Goal: Transaction & Acquisition: Book appointment/travel/reservation

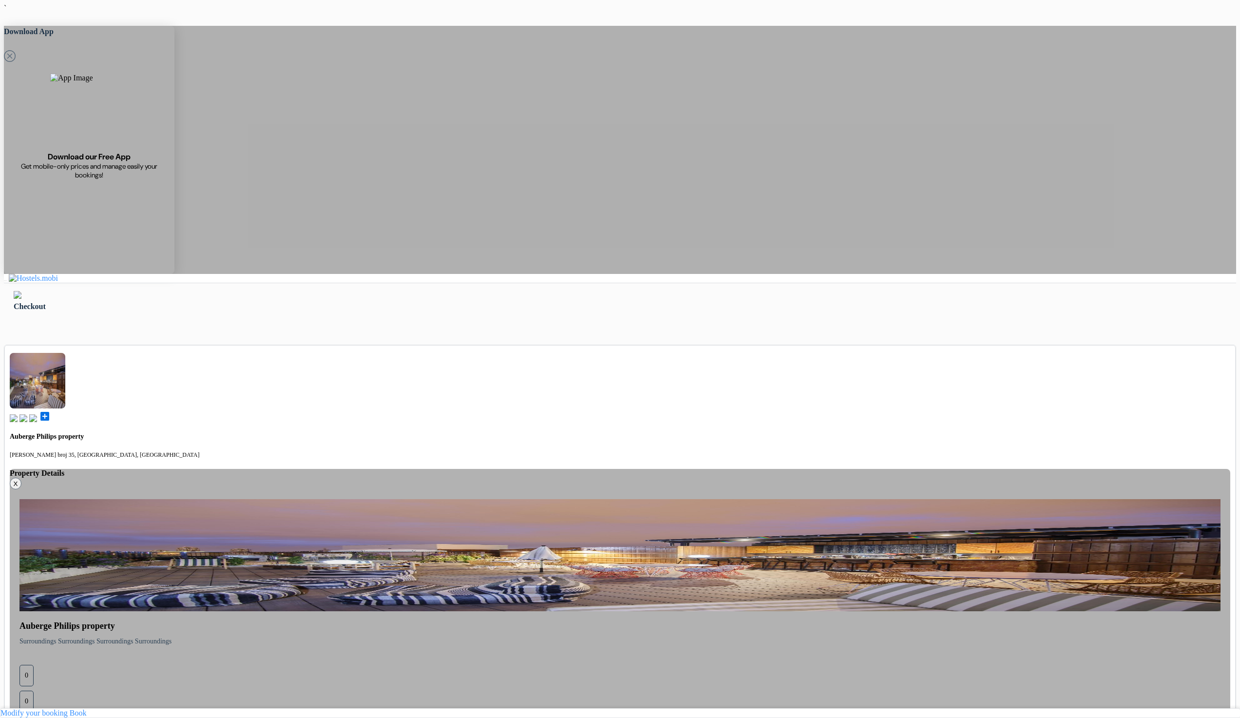
drag, startPoint x: 730, startPoint y: 463, endPoint x: 766, endPoint y: 470, distance: 35.7
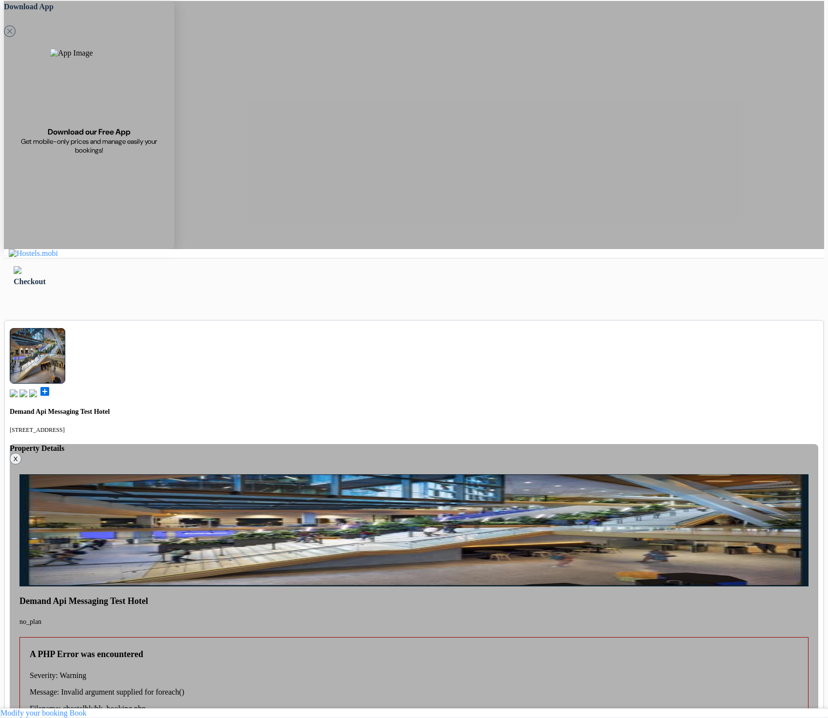
scroll to position [117, 0]
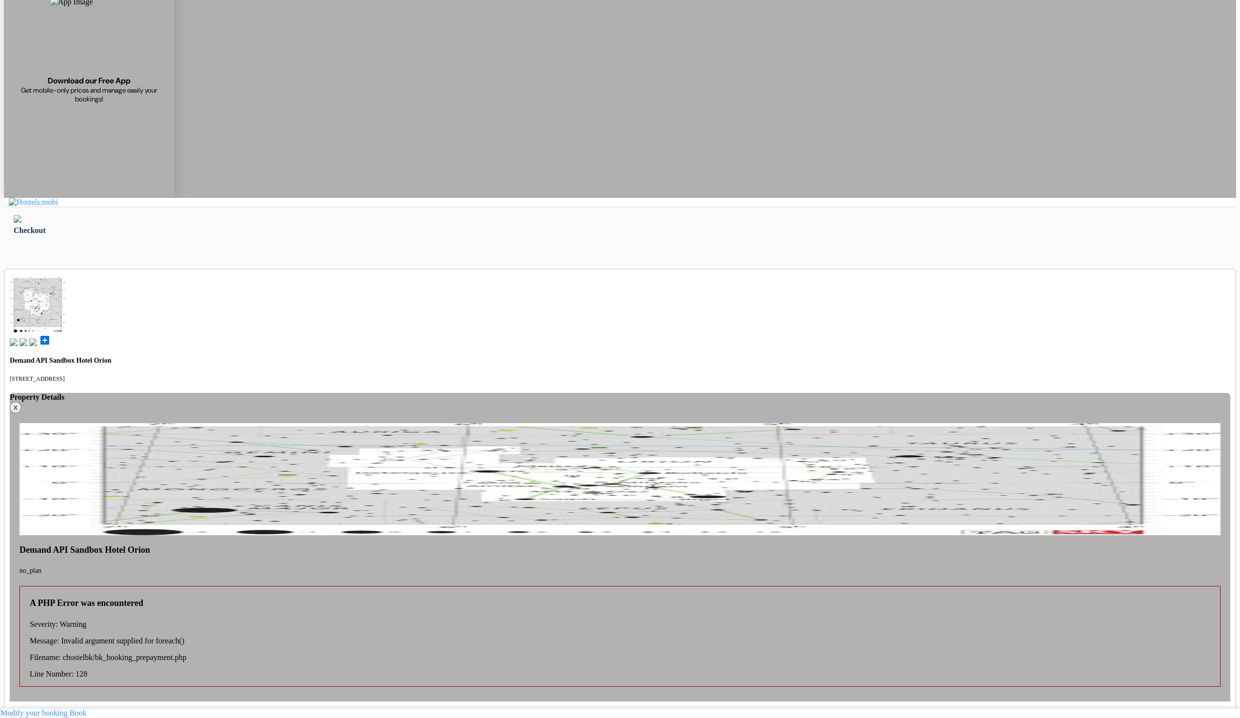
scroll to position [78, 0]
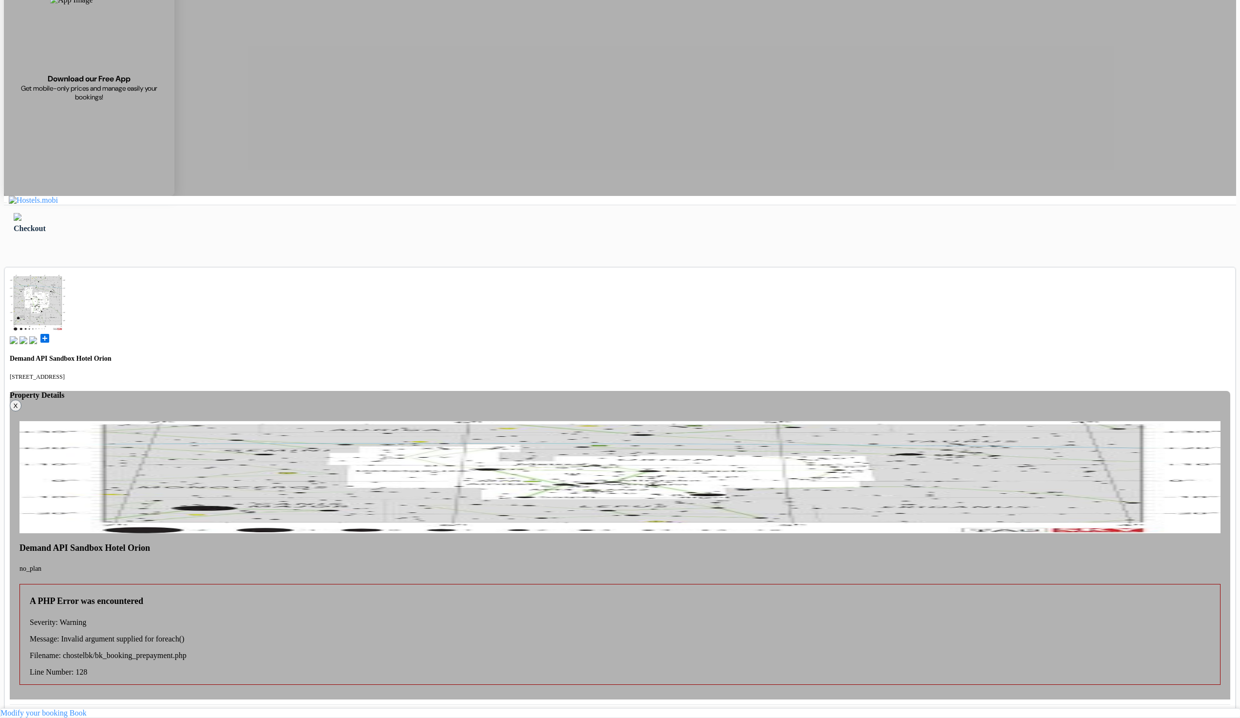
drag, startPoint x: 465, startPoint y: 598, endPoint x: 487, endPoint y: 595, distance: 22.1
copy span "otal to be paid now"
drag, startPoint x: 241, startPoint y: 456, endPoint x: 89, endPoint y: 654, distance: 249.6
